Goal: Task Accomplishment & Management: Manage account settings

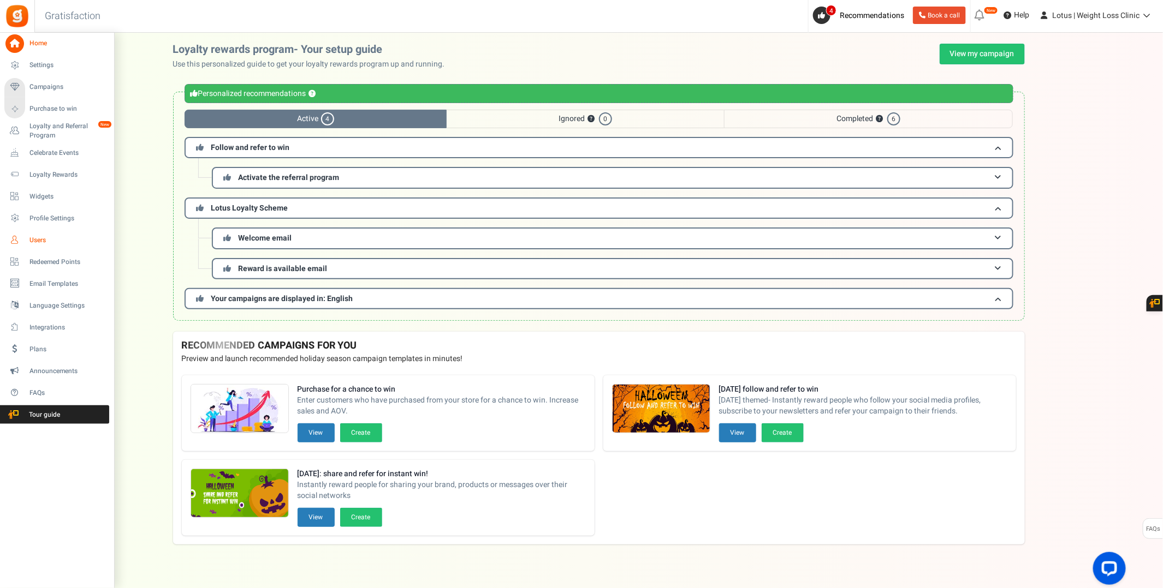
click at [48, 240] on span "Users" at bounding box center [67, 240] width 76 height 9
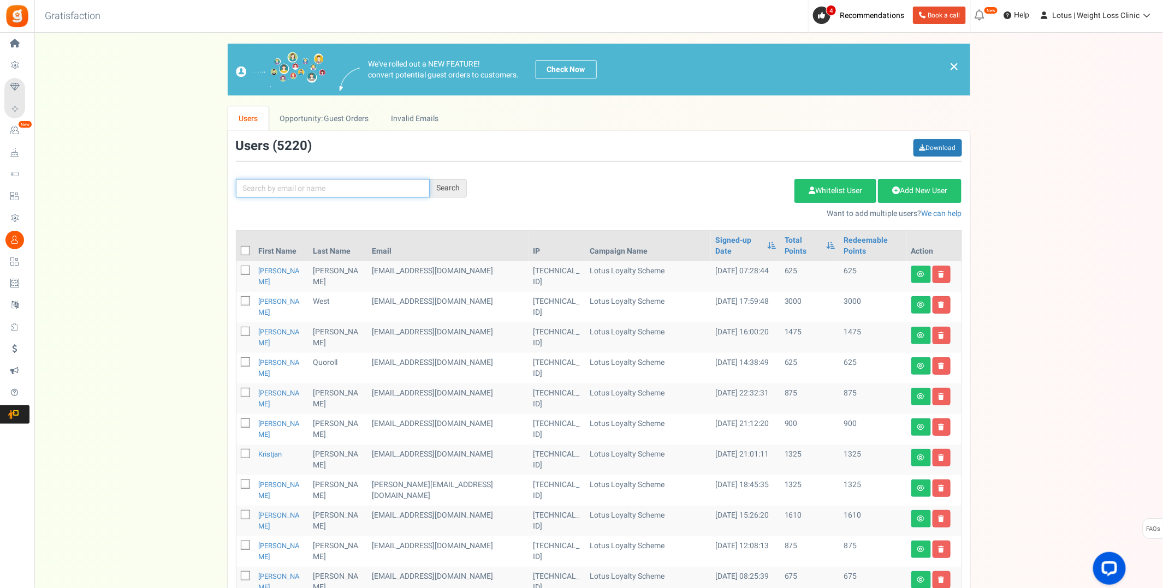
click at [297, 189] on input "text" at bounding box center [333, 188] width 194 height 19
type input "[PERSON_NAME]"
click at [443, 183] on div "Search" at bounding box center [448, 188] width 37 height 19
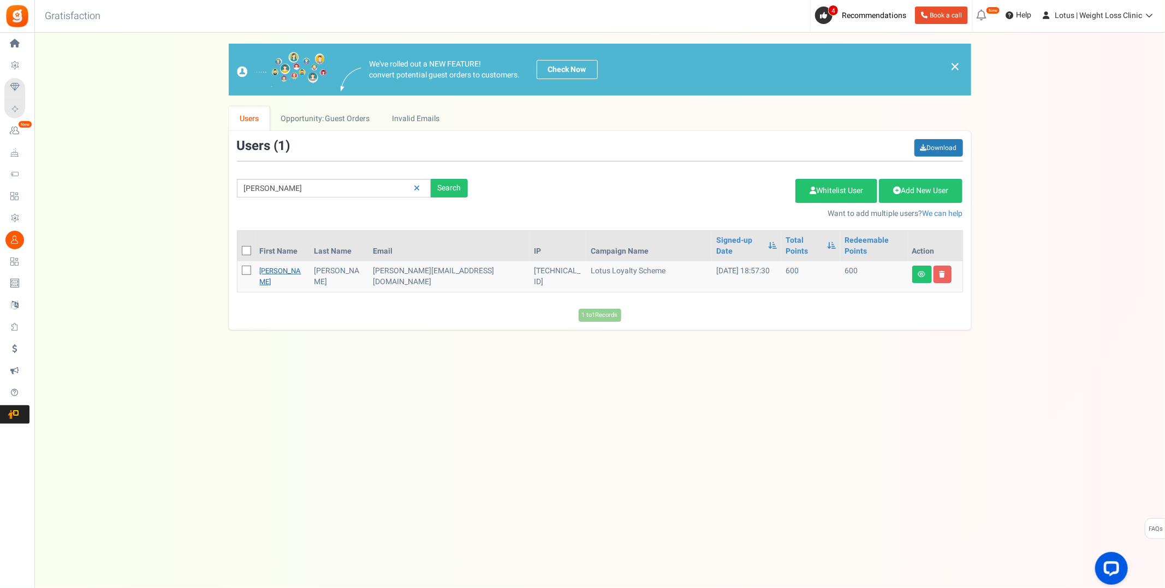
click at [266, 266] on link "[PERSON_NAME]" at bounding box center [280, 276] width 41 height 21
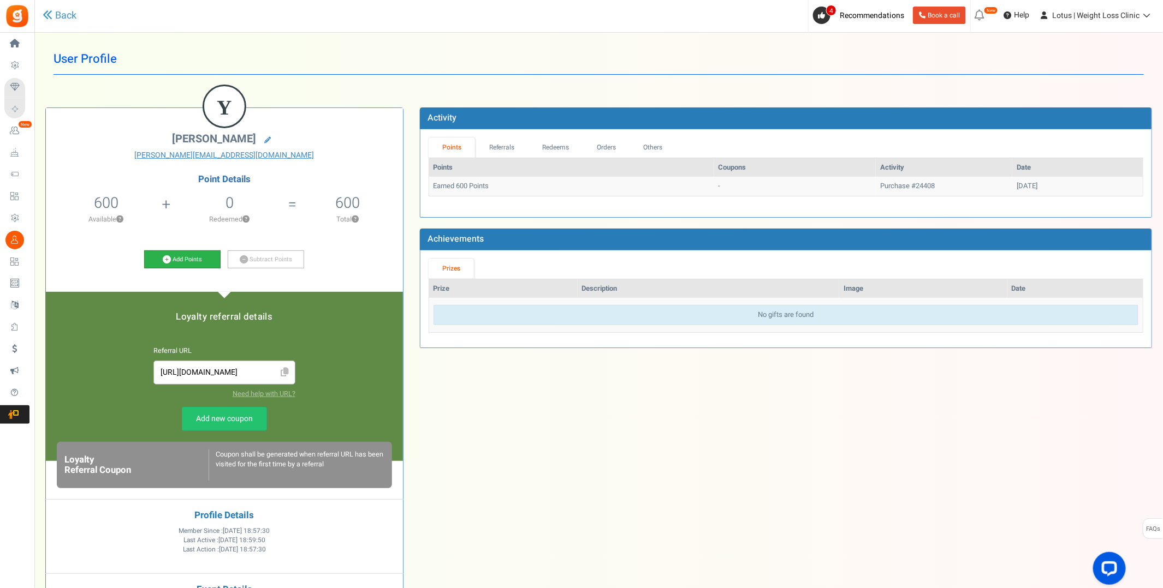
click at [173, 259] on link "Add Points" at bounding box center [182, 260] width 76 height 19
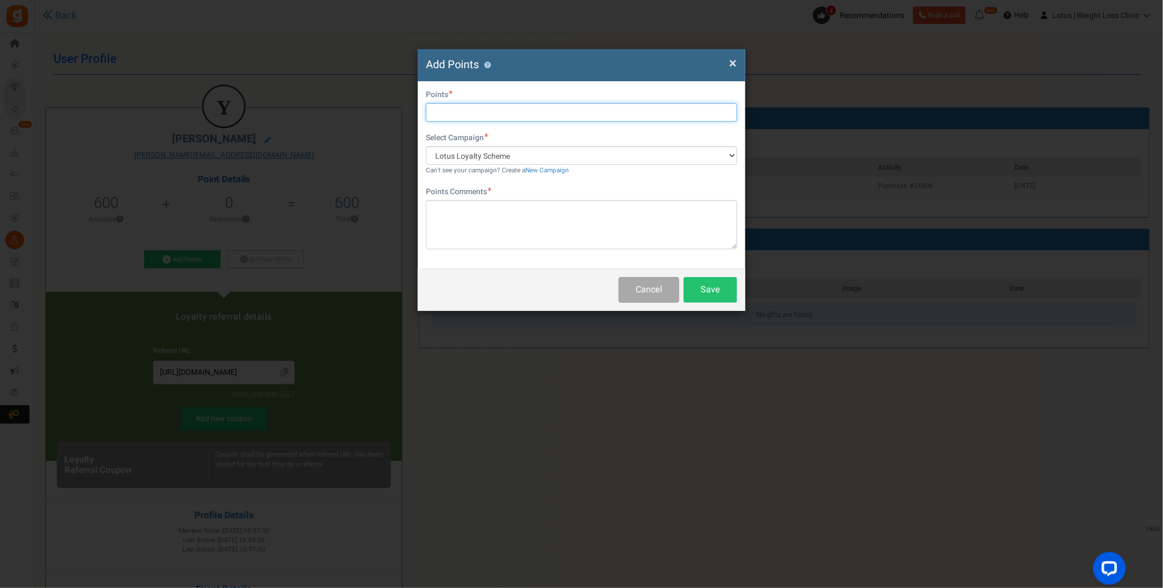
drag, startPoint x: 453, startPoint y: 113, endPoint x: 465, endPoint y: 113, distance: 11.5
click at [453, 113] on input "text" at bounding box center [581, 112] width 311 height 19
type input "1000"
click at [444, 216] on textarea at bounding box center [581, 224] width 311 height 49
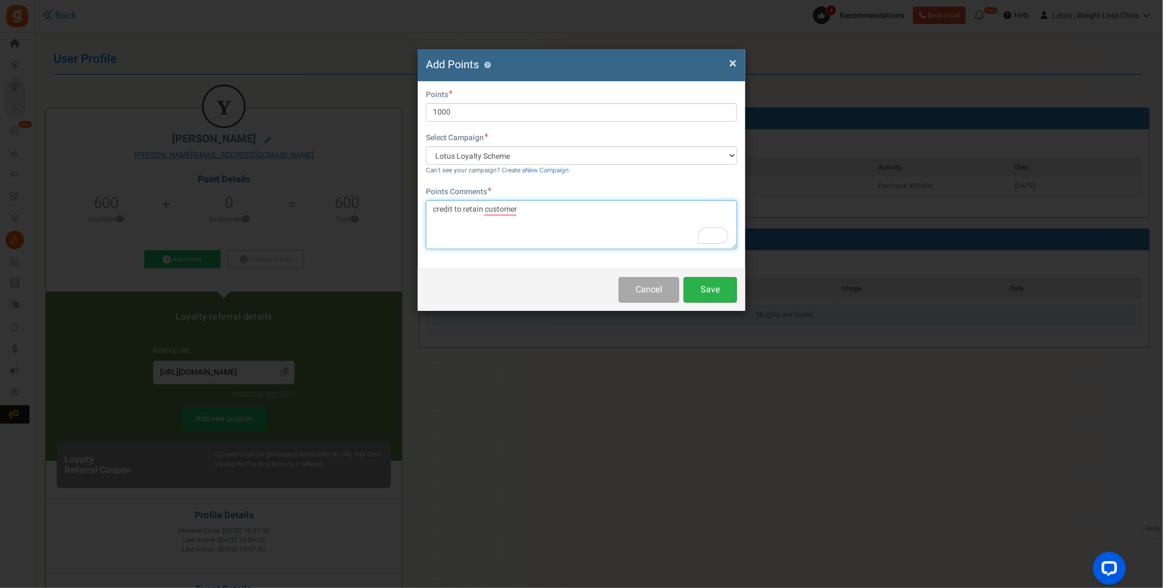
type textarea "credit to retain customer"
click at [711, 294] on button "Save" at bounding box center [709, 290] width 53 height 26
